Goal: Transaction & Acquisition: Purchase product/service

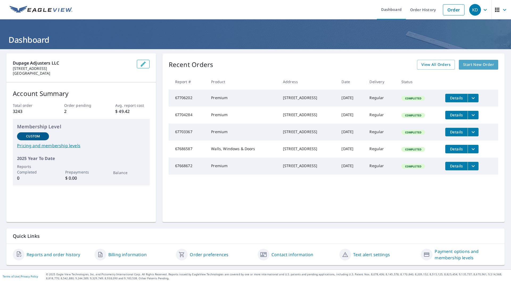
click at [474, 66] on span "Start New Order" at bounding box center [478, 64] width 31 height 7
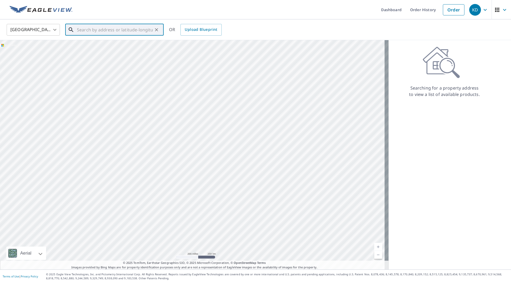
click at [124, 30] on input "text" at bounding box center [115, 29] width 76 height 15
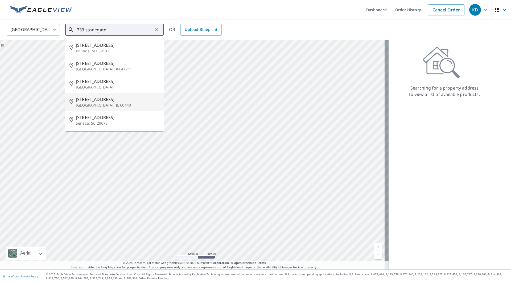
click at [114, 101] on span "[STREET_ADDRESS]" at bounding box center [118, 99] width 84 height 6
type input "[STREET_ADDRESS]"
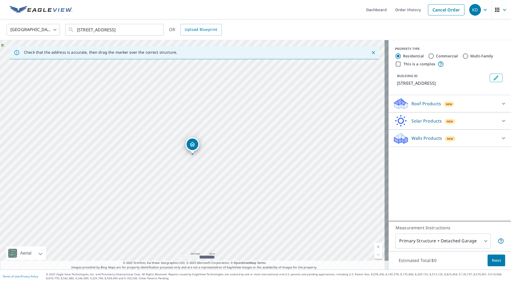
click at [492, 110] on div "Roof Products New" at bounding box center [445, 104] width 104 height 13
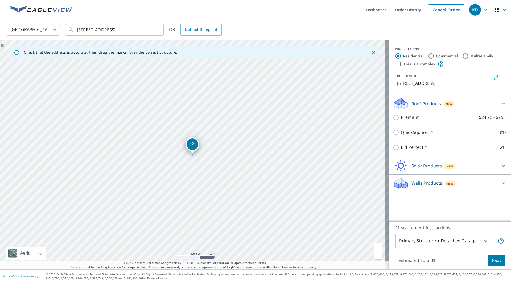
click at [491, 182] on div "Walls Products New" at bounding box center [445, 183] width 104 height 13
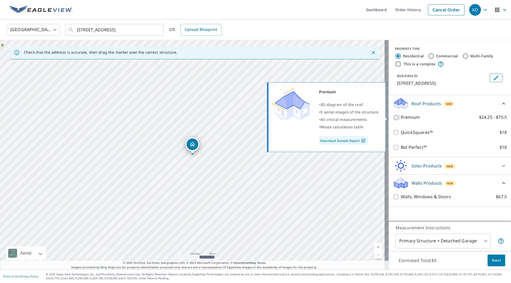
click at [393, 119] on input "Premium $24.25 - $75.5" at bounding box center [397, 117] width 8 height 6
checkbox input "true"
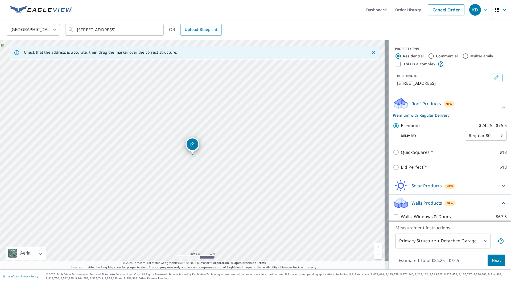
scroll to position [5, 0]
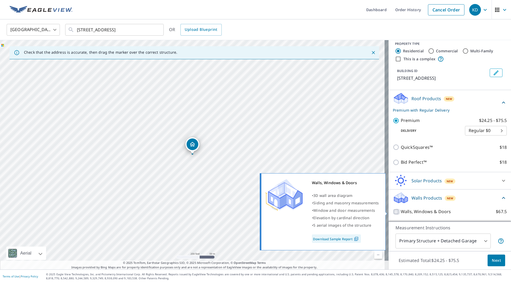
click at [393, 214] on input "Walls, Windows & Doors $67.5" at bounding box center [397, 212] width 8 height 6
checkbox input "true"
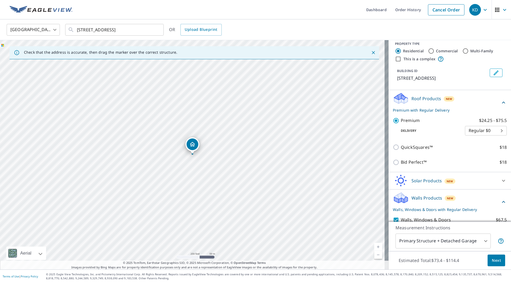
click at [494, 259] on span "Next" at bounding box center [496, 260] width 9 height 7
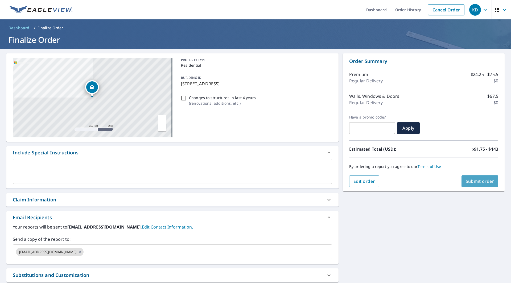
click at [466, 182] on span "Submit order" at bounding box center [479, 181] width 28 height 6
